Goal: Check status: Check status

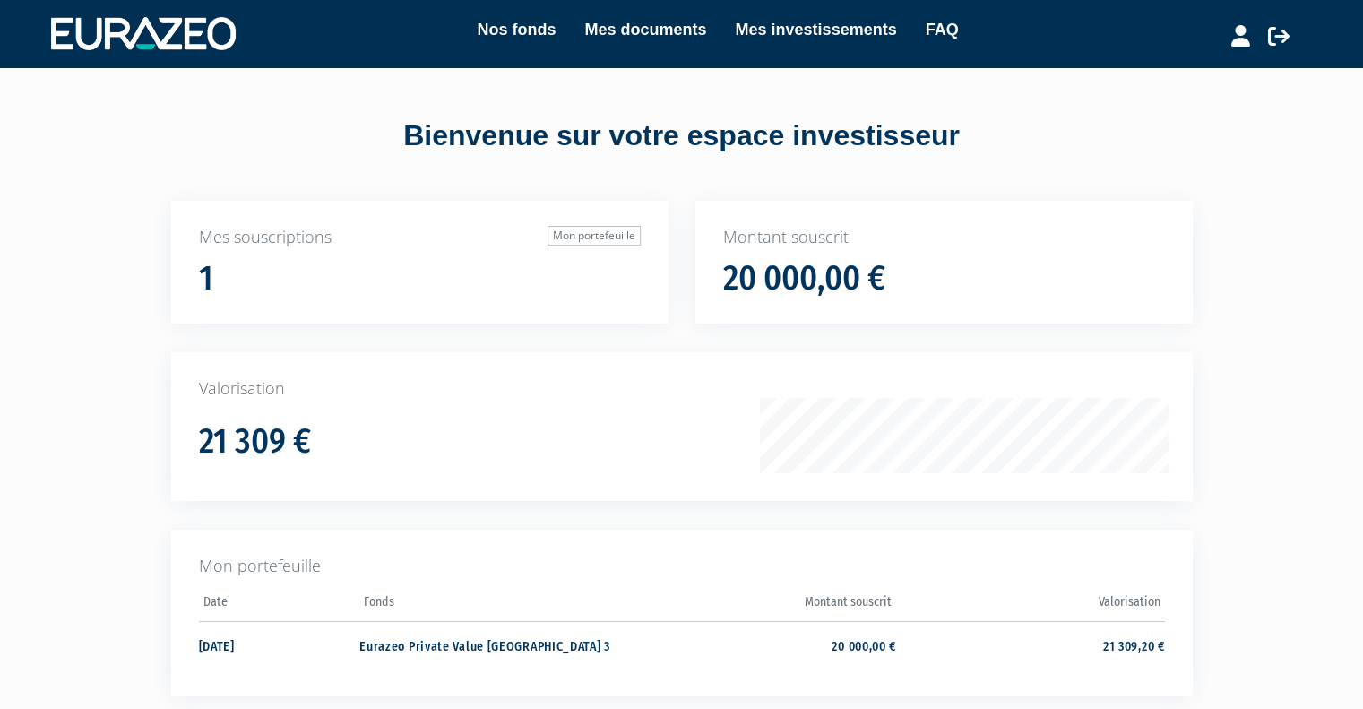
click at [511, 43] on div "Nos fonds Mes documents Mes investissements FAQ" at bounding box center [700, 33] width 926 height 33
click at [510, 31] on link "Nos fonds" at bounding box center [516, 29] width 79 height 25
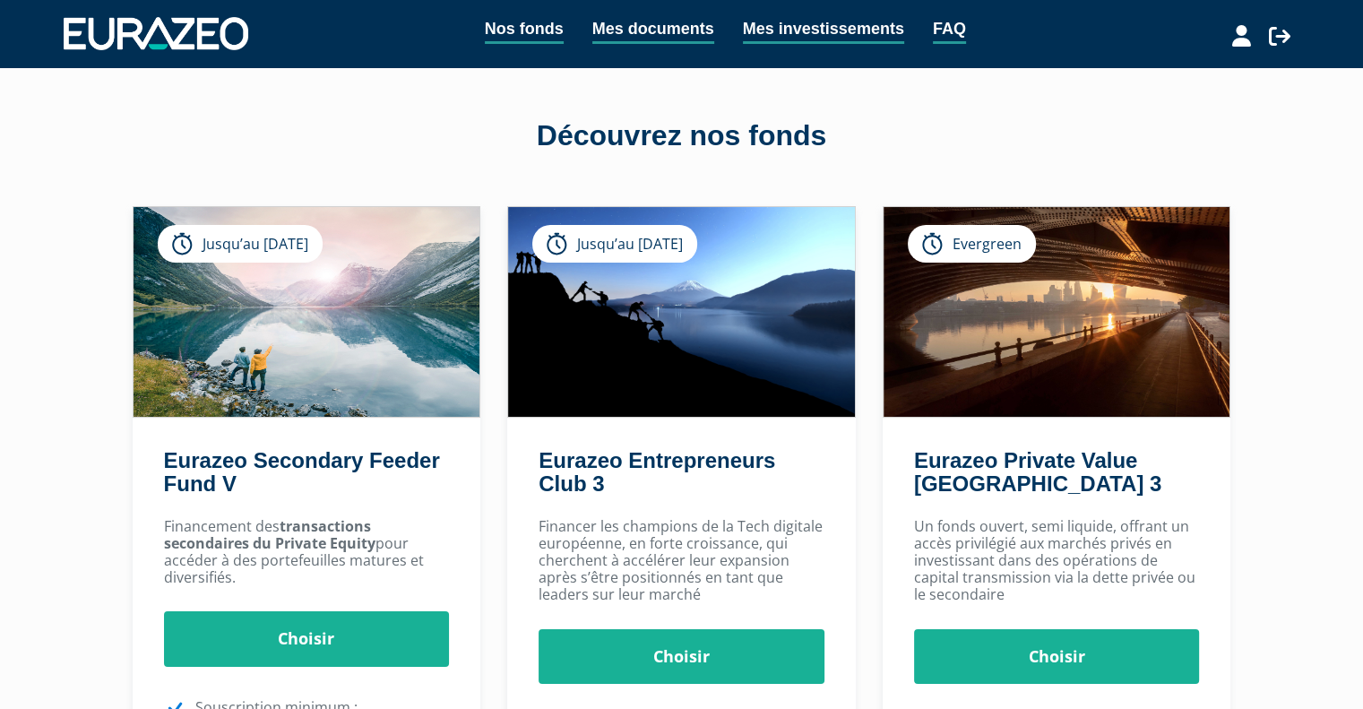
click at [790, 45] on div "Nos fonds Mes documents Mes investissements FAQ" at bounding box center [706, 33] width 917 height 35
click at [807, 32] on link "Mes investissements" at bounding box center [823, 30] width 161 height 28
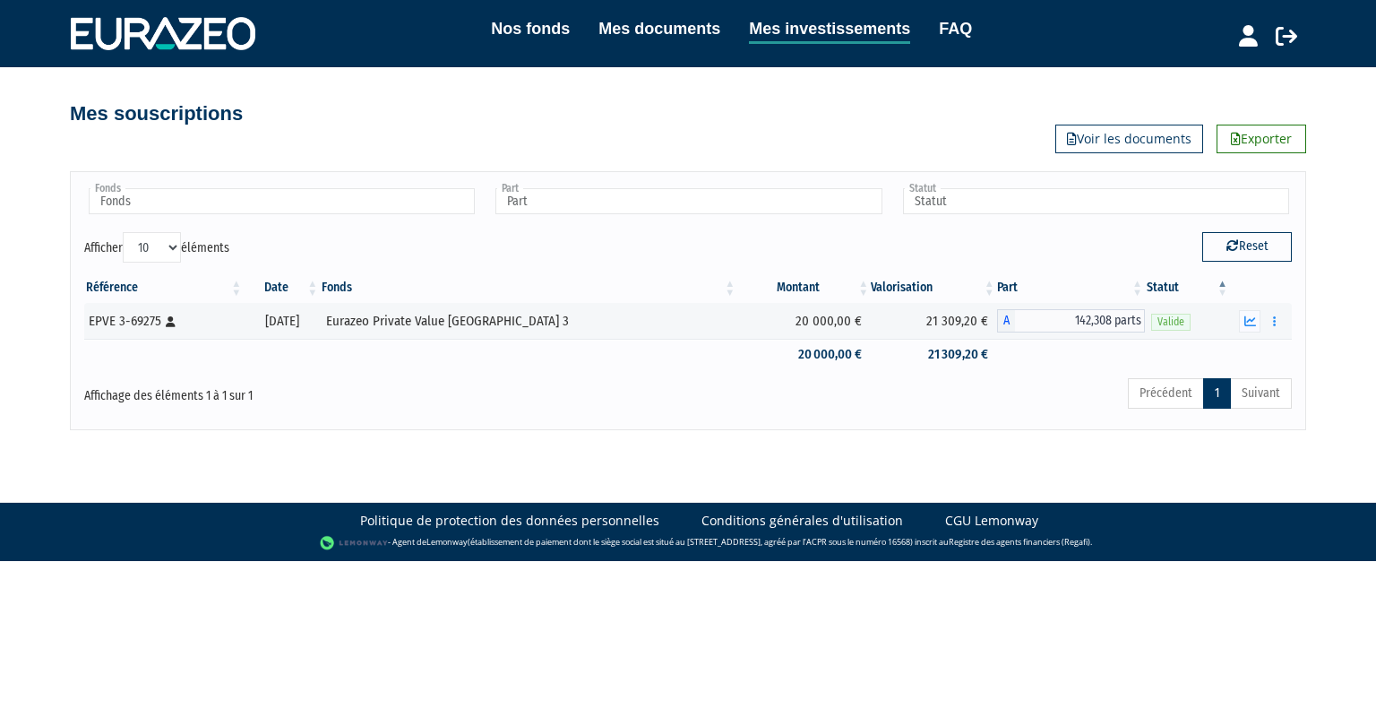
click at [1251, 322] on icon "button" at bounding box center [1250, 321] width 12 height 12
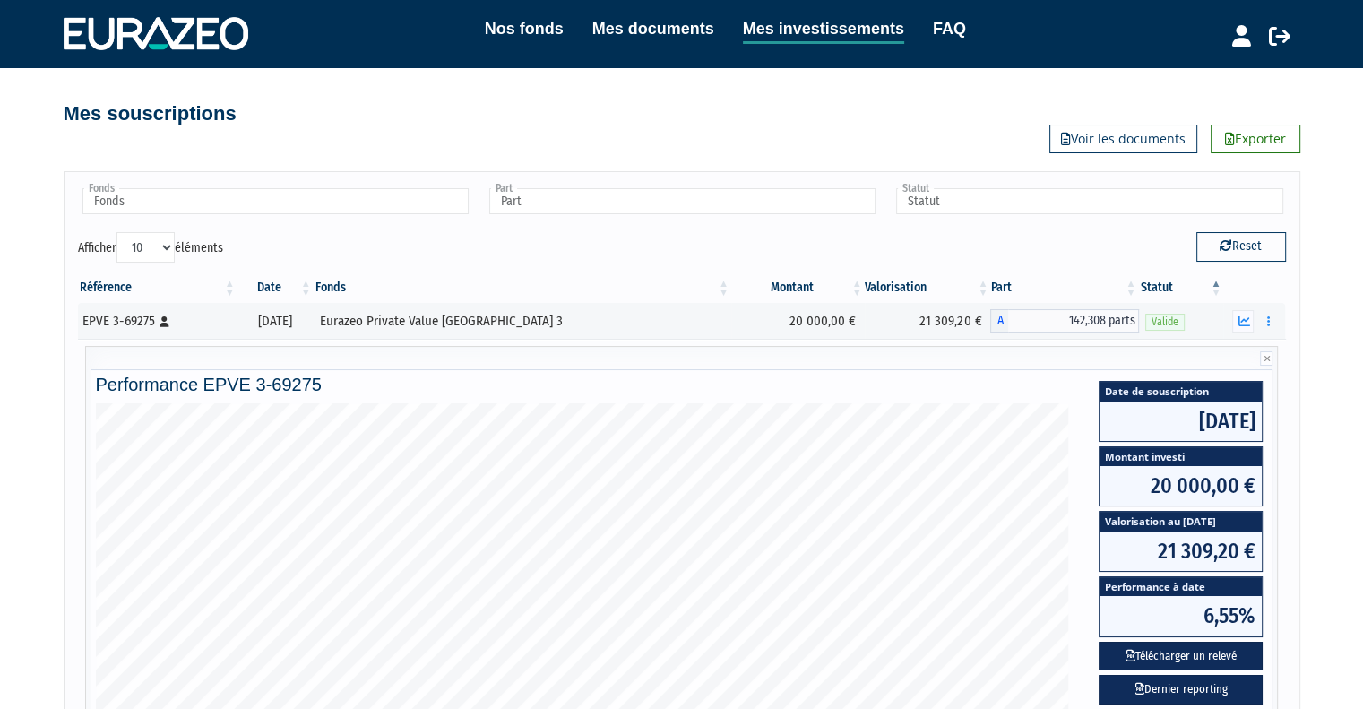
click at [1232, 310] on button "button" at bounding box center [1243, 321] width 22 height 22
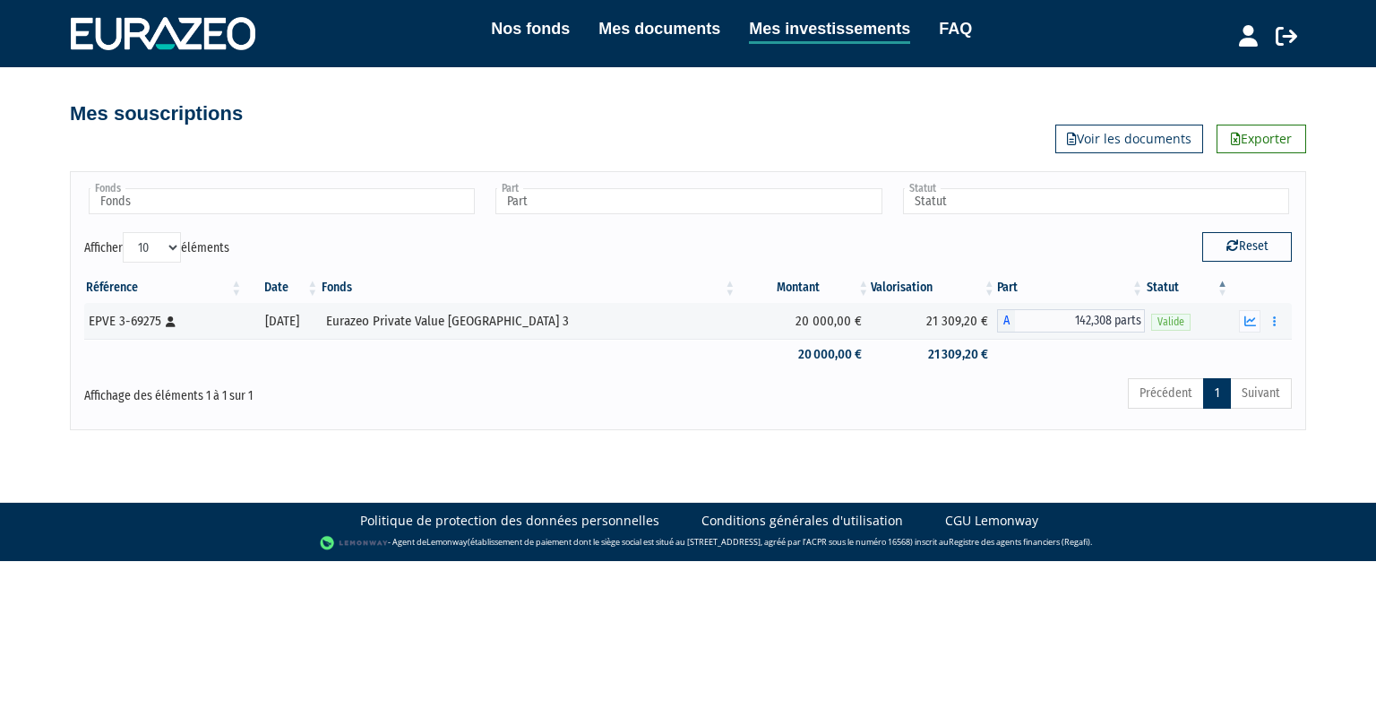
click at [1239, 310] on button "button" at bounding box center [1250, 321] width 22 height 22
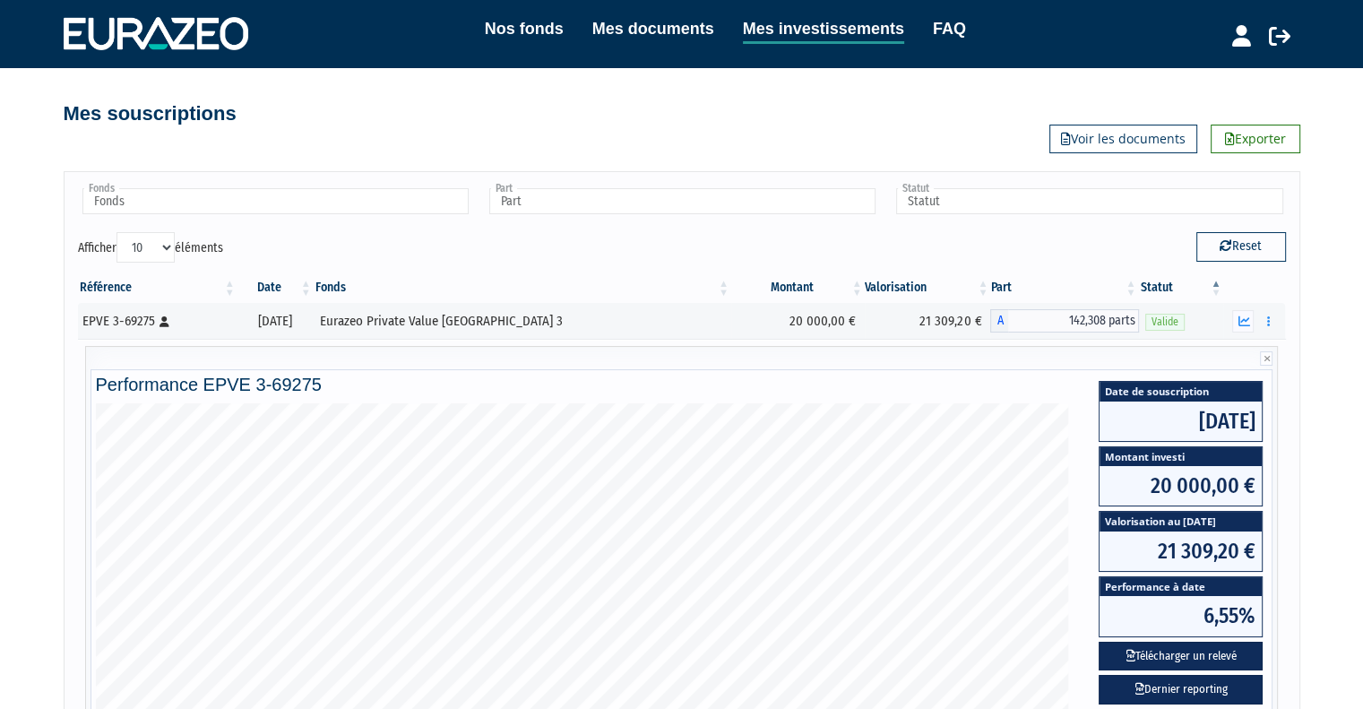
click at [760, 118] on div "Mes souscriptions Exporter Voir les documents" at bounding box center [682, 104] width 1236 height 39
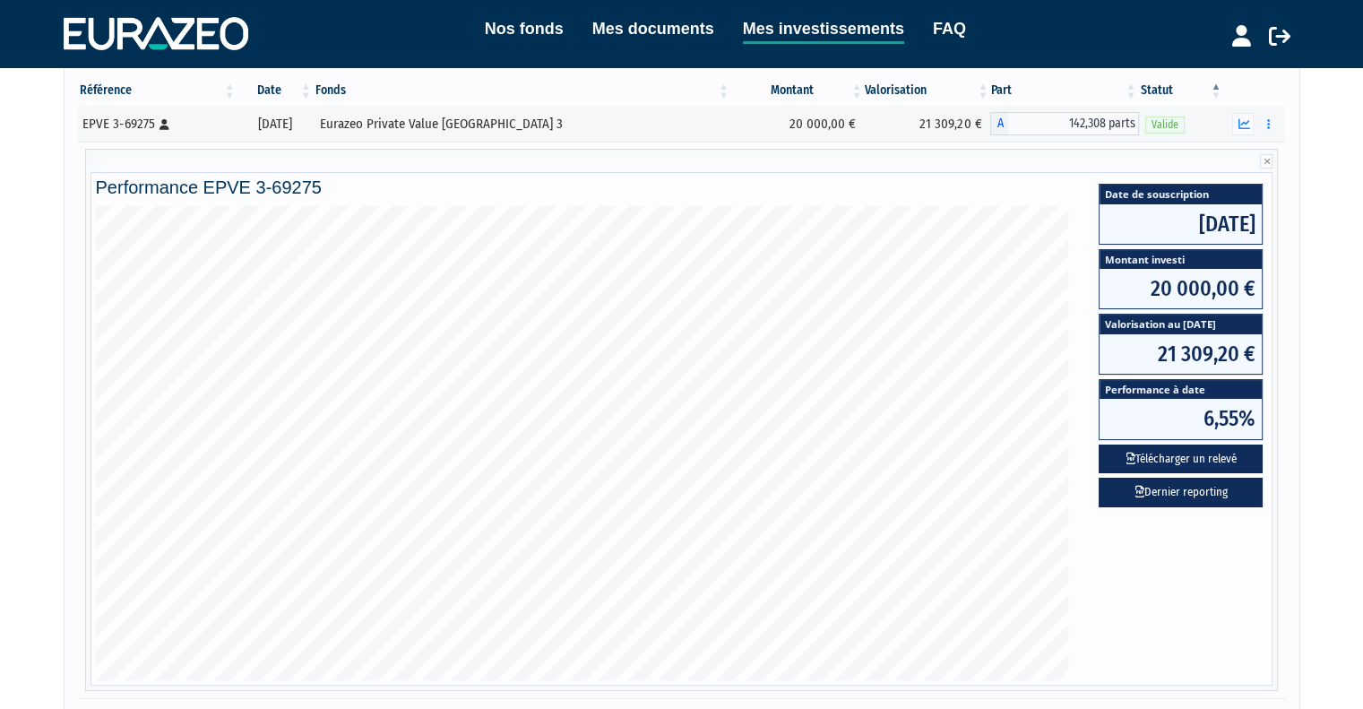
scroll to position [208, 0]
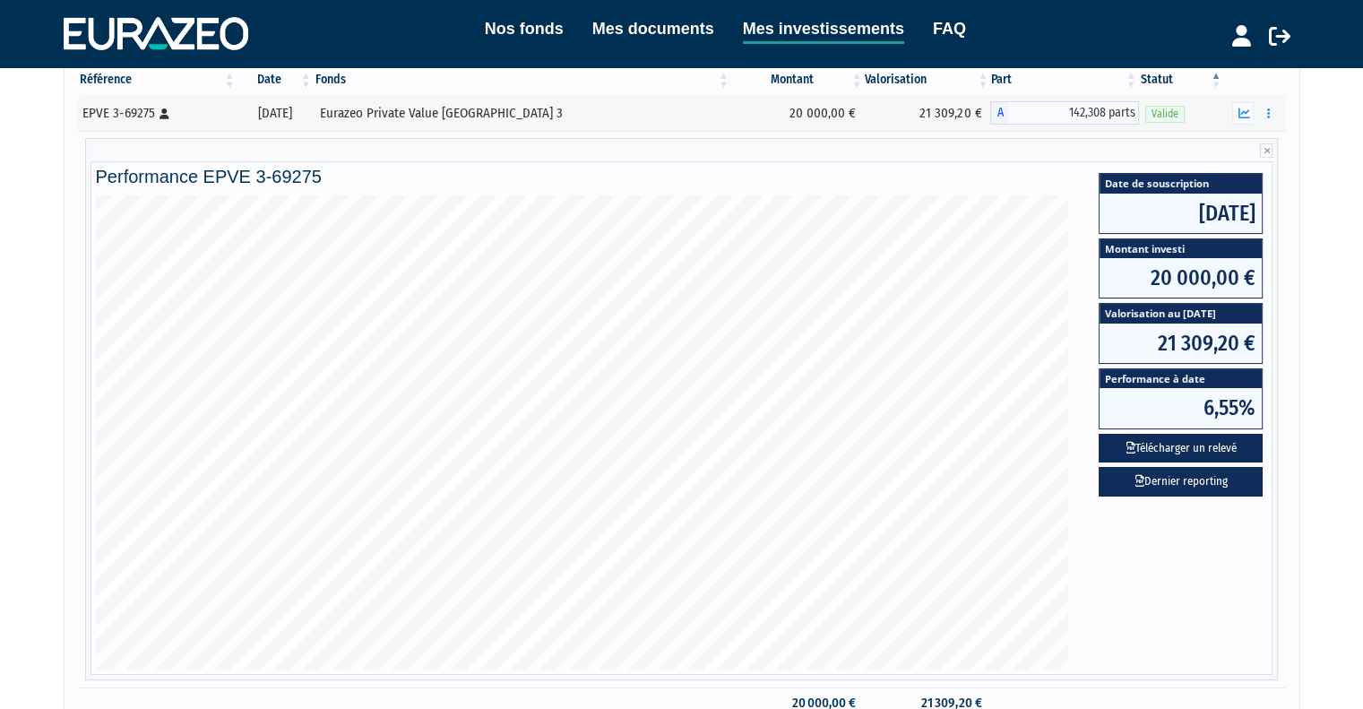
drag, startPoint x: 1184, startPoint y: 311, endPoint x: 1236, endPoint y: 309, distance: 52.0
click at [1236, 309] on span "Valorisation au 19/09/2025" at bounding box center [1180, 313] width 162 height 19
click at [1294, 313] on div "Référence Date Fonds Montant Valorisation Part Statut EPVE 3-69275 [Français] P…" at bounding box center [682, 391] width 1234 height 665
click at [1315, 315] on div "Nos fonds Mes documents Mes investissements FAQ Déconnexion Nos fonds Mes docum…" at bounding box center [681, 285] width 1363 height 986
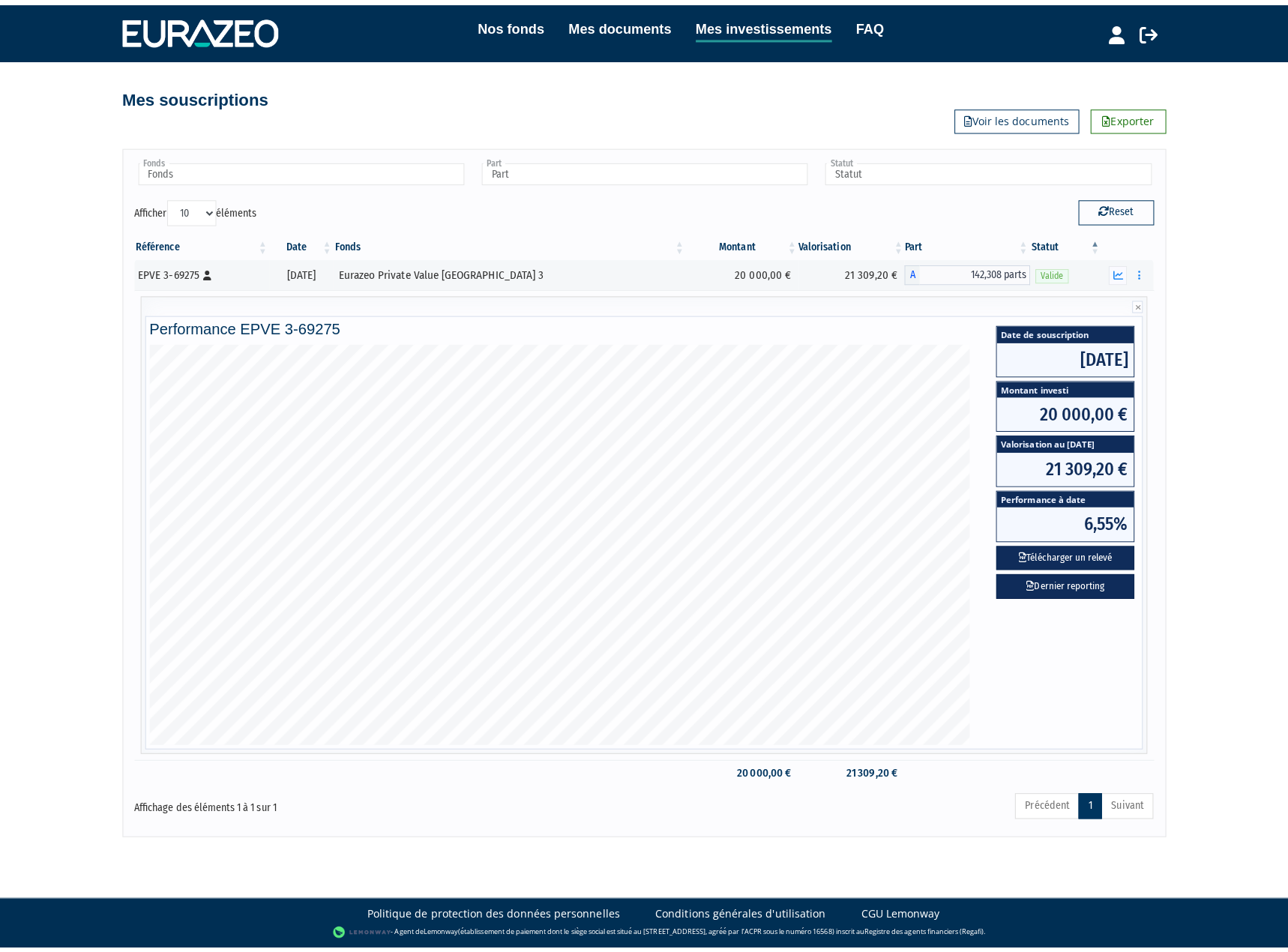
scroll to position [0, 0]
